Goal: Find specific page/section: Find specific page/section

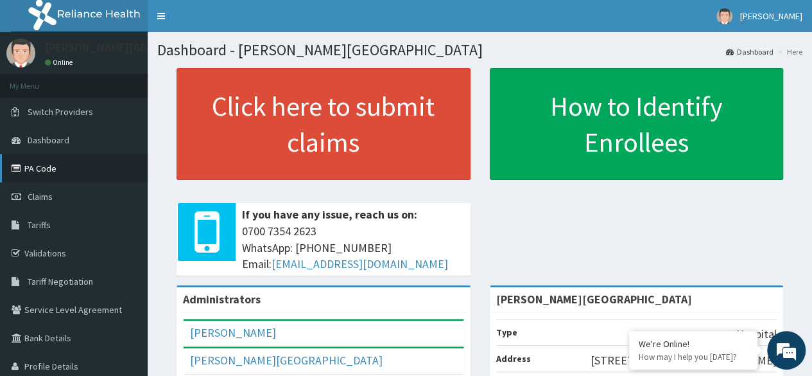
click at [91, 166] on link "PA Code" at bounding box center [74, 168] width 148 height 28
click at [79, 157] on link "PA Code" at bounding box center [74, 168] width 148 height 28
click at [46, 177] on link "PA Code" at bounding box center [74, 168] width 148 height 28
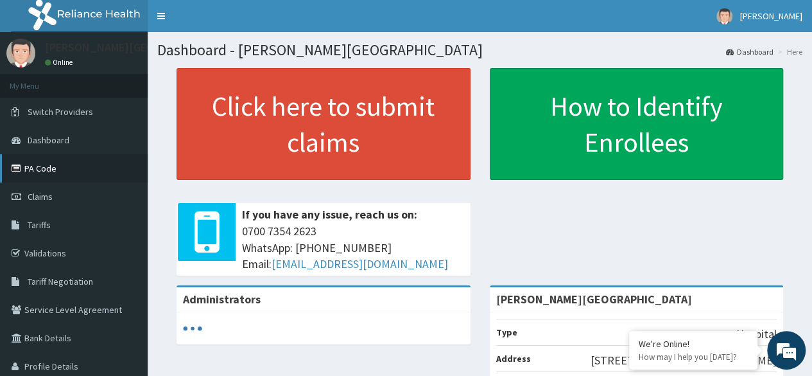
click at [85, 163] on link "PA Code" at bounding box center [74, 168] width 148 height 28
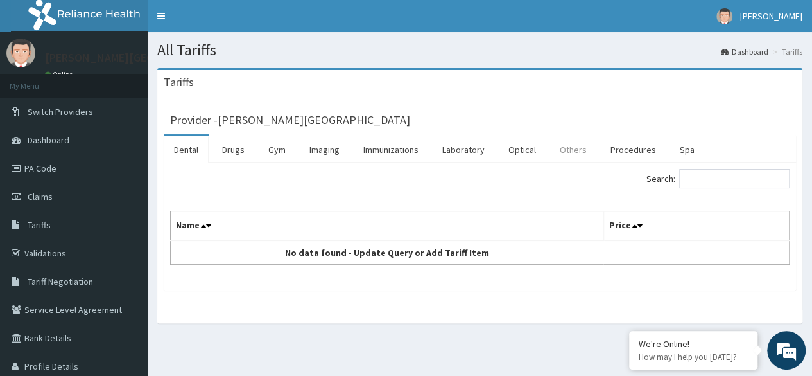
click at [565, 148] on link "Others" at bounding box center [574, 149] width 48 height 27
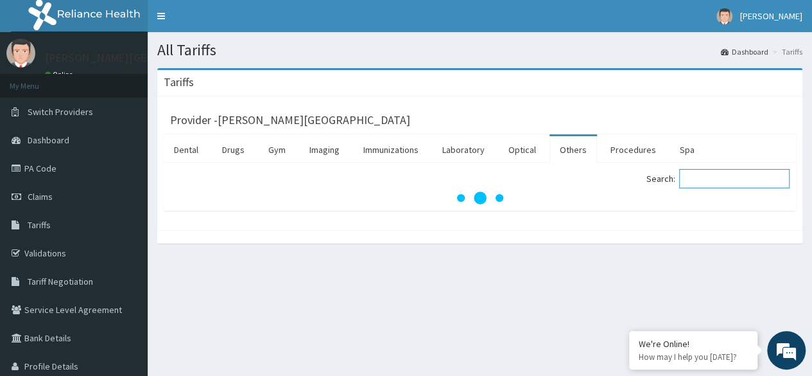
click at [733, 179] on input "Search:" at bounding box center [734, 178] width 110 height 19
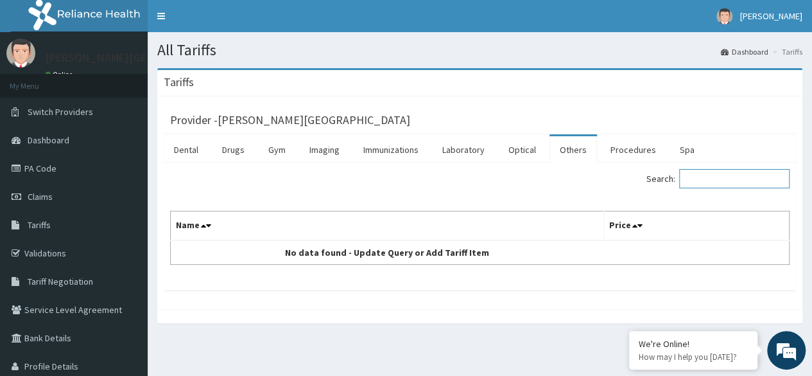
click at [733, 180] on input "Search:" at bounding box center [734, 178] width 110 height 19
type input "r"
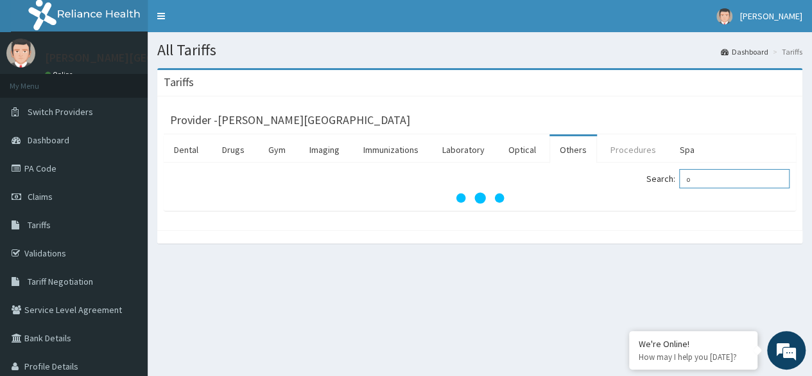
type input "o"
click at [640, 151] on link "Procedures" at bounding box center [633, 149] width 66 height 27
click at [752, 179] on input "Search:" at bounding box center [734, 178] width 110 height 19
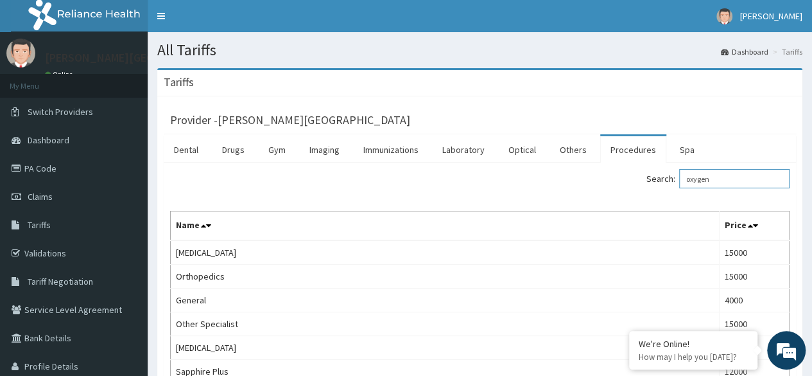
click at [731, 177] on input "oxygen" at bounding box center [734, 178] width 110 height 19
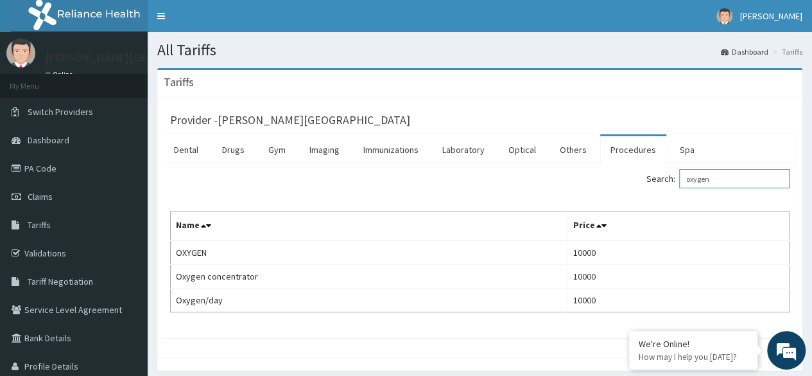
type input "oxygen"
